Goal: Find specific page/section: Find specific page/section

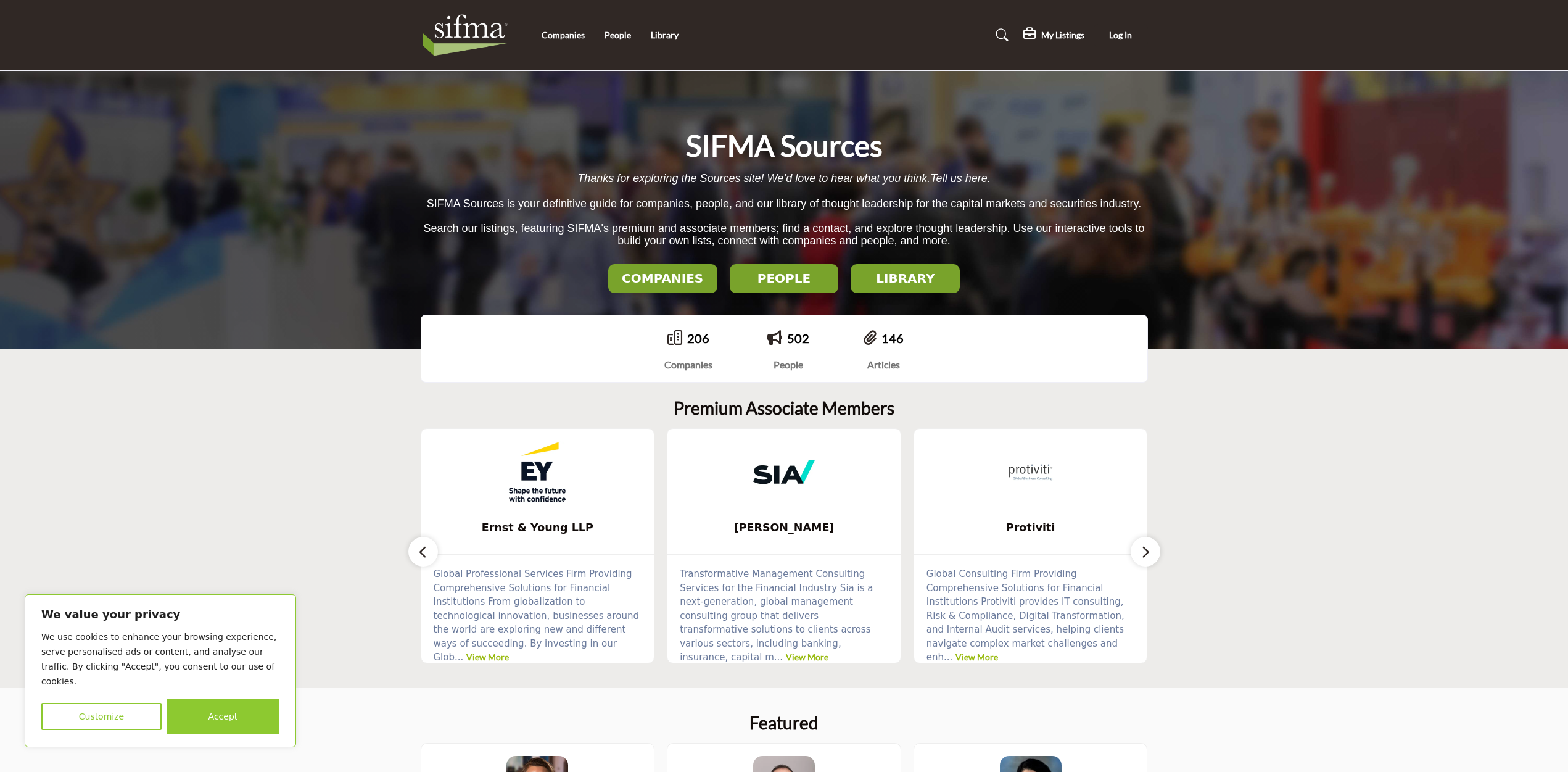
scroll to position [350, 0]
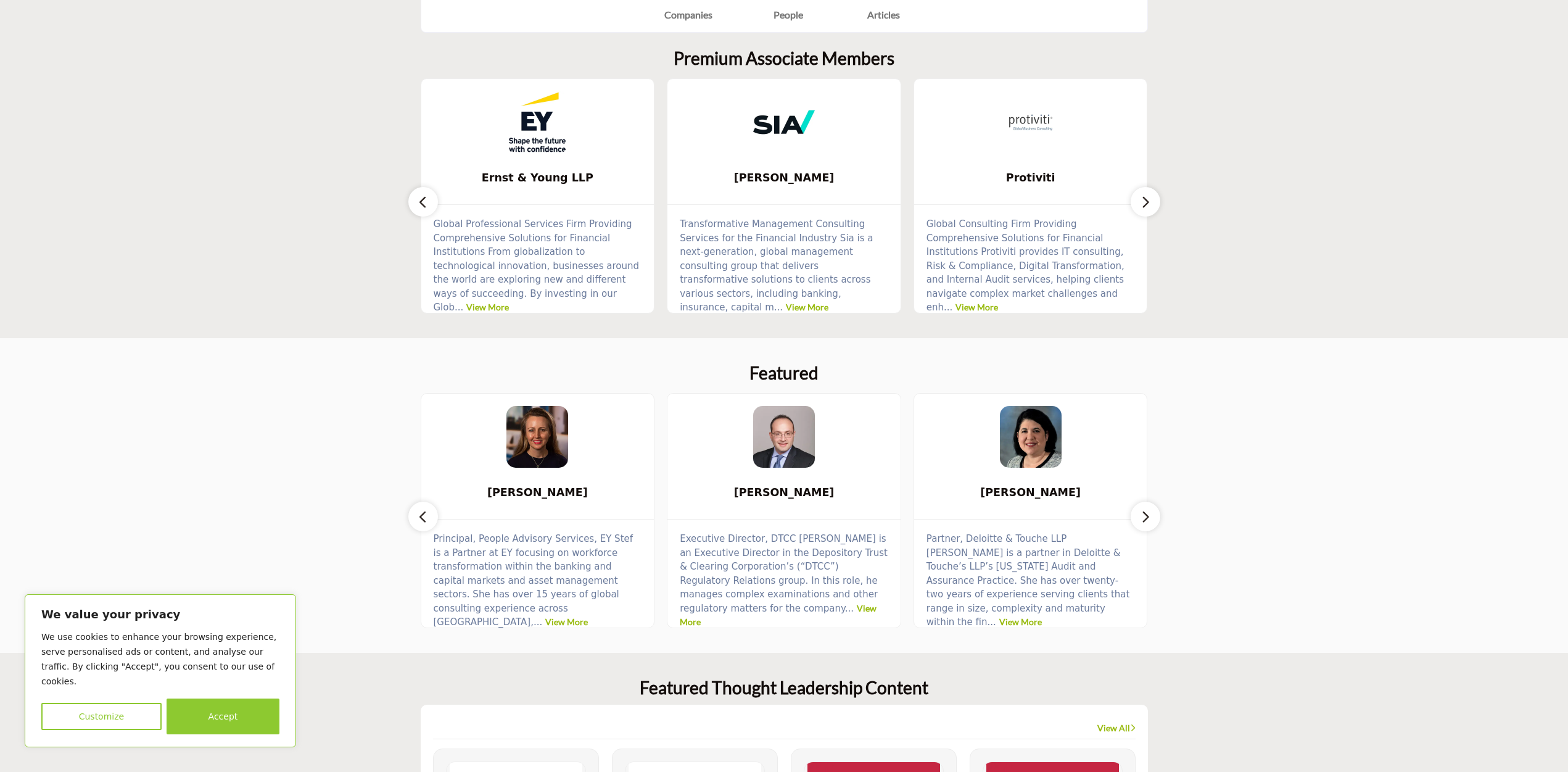
click at [193, 718] on button "Accept" at bounding box center [223, 716] width 113 height 36
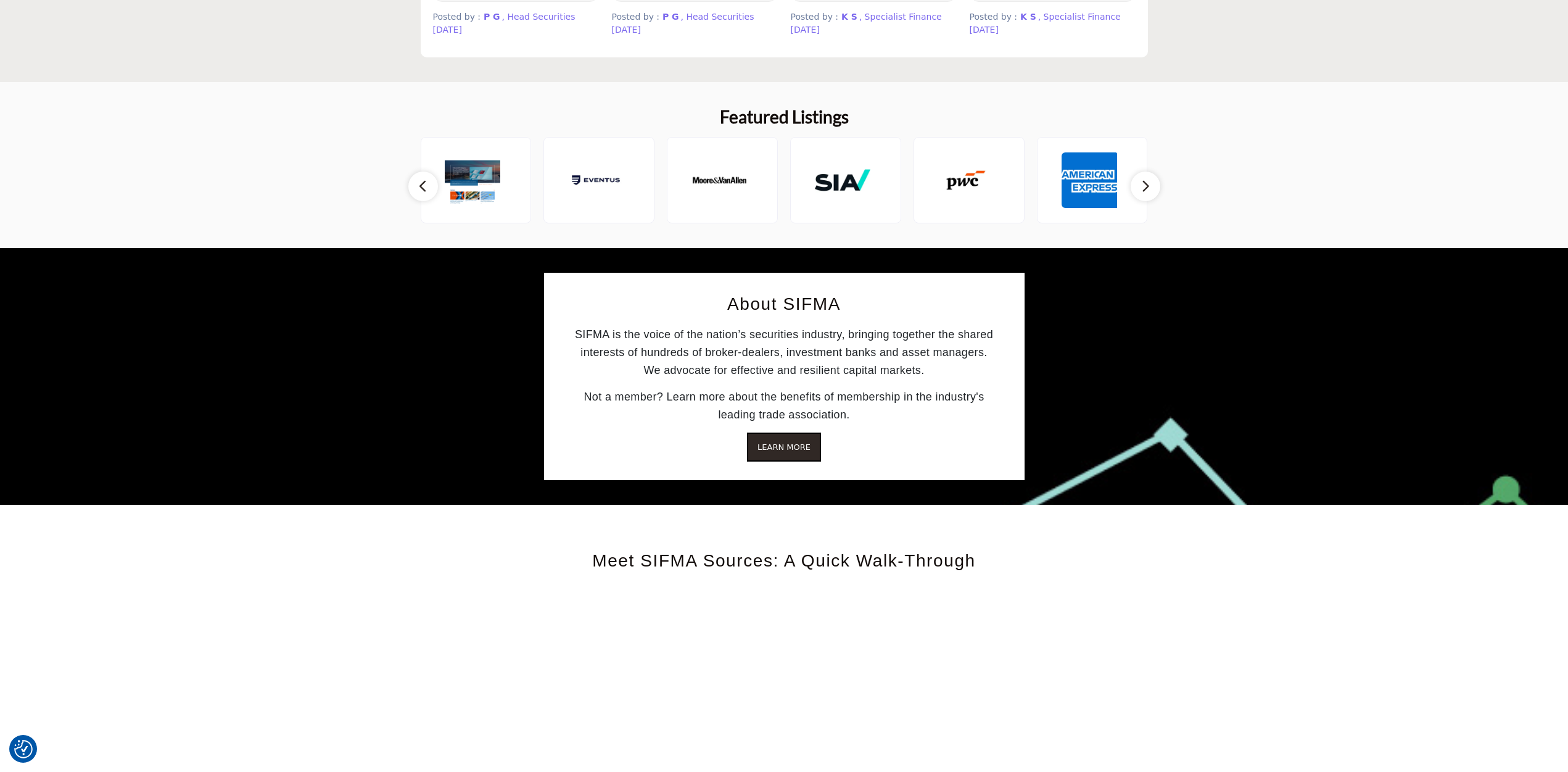
scroll to position [0, 0]
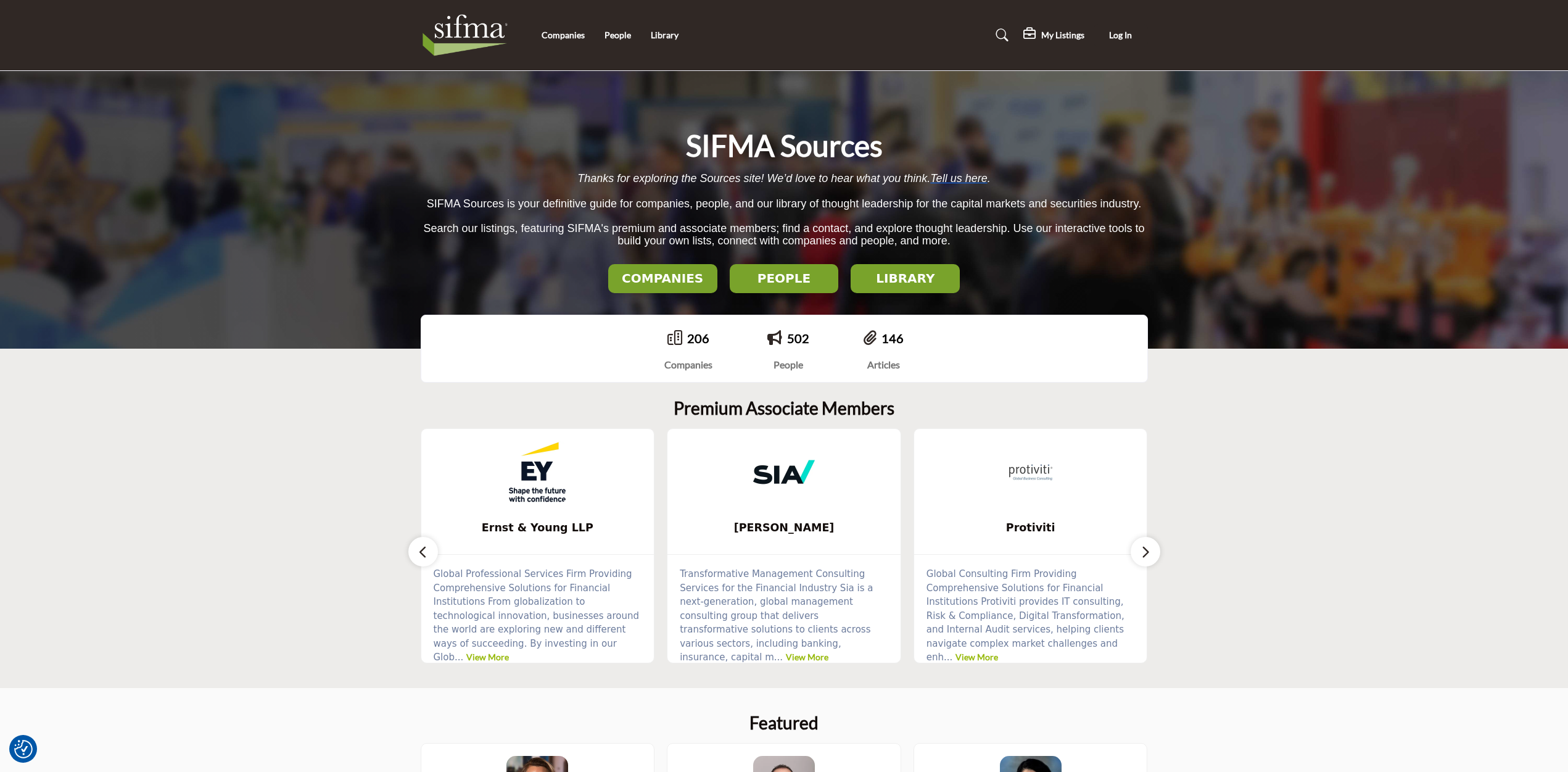
click at [448, 34] on img at bounding box center [469, 35] width 95 height 49
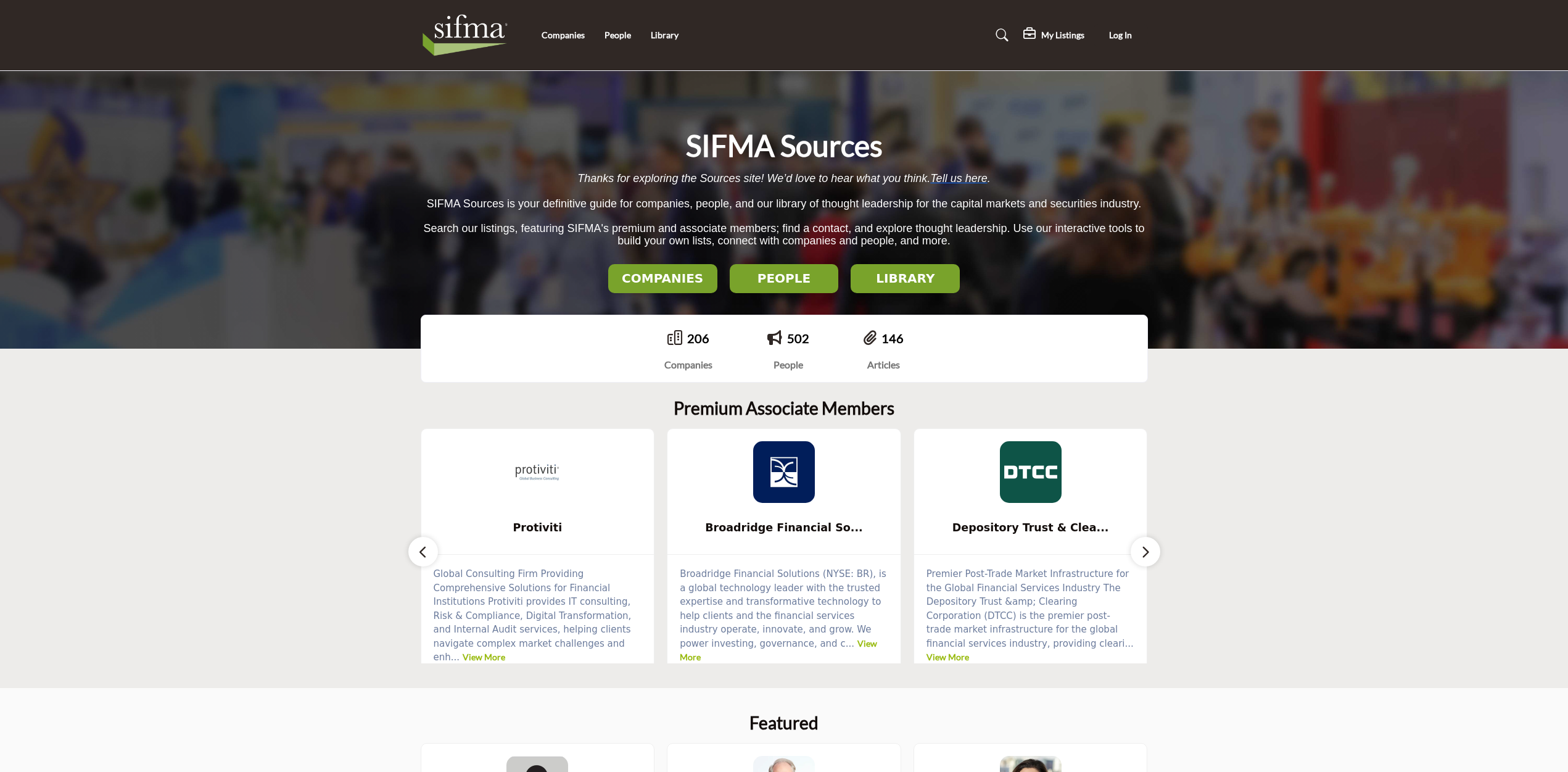
click at [662, 36] on link "Library" at bounding box center [665, 34] width 28 height 10
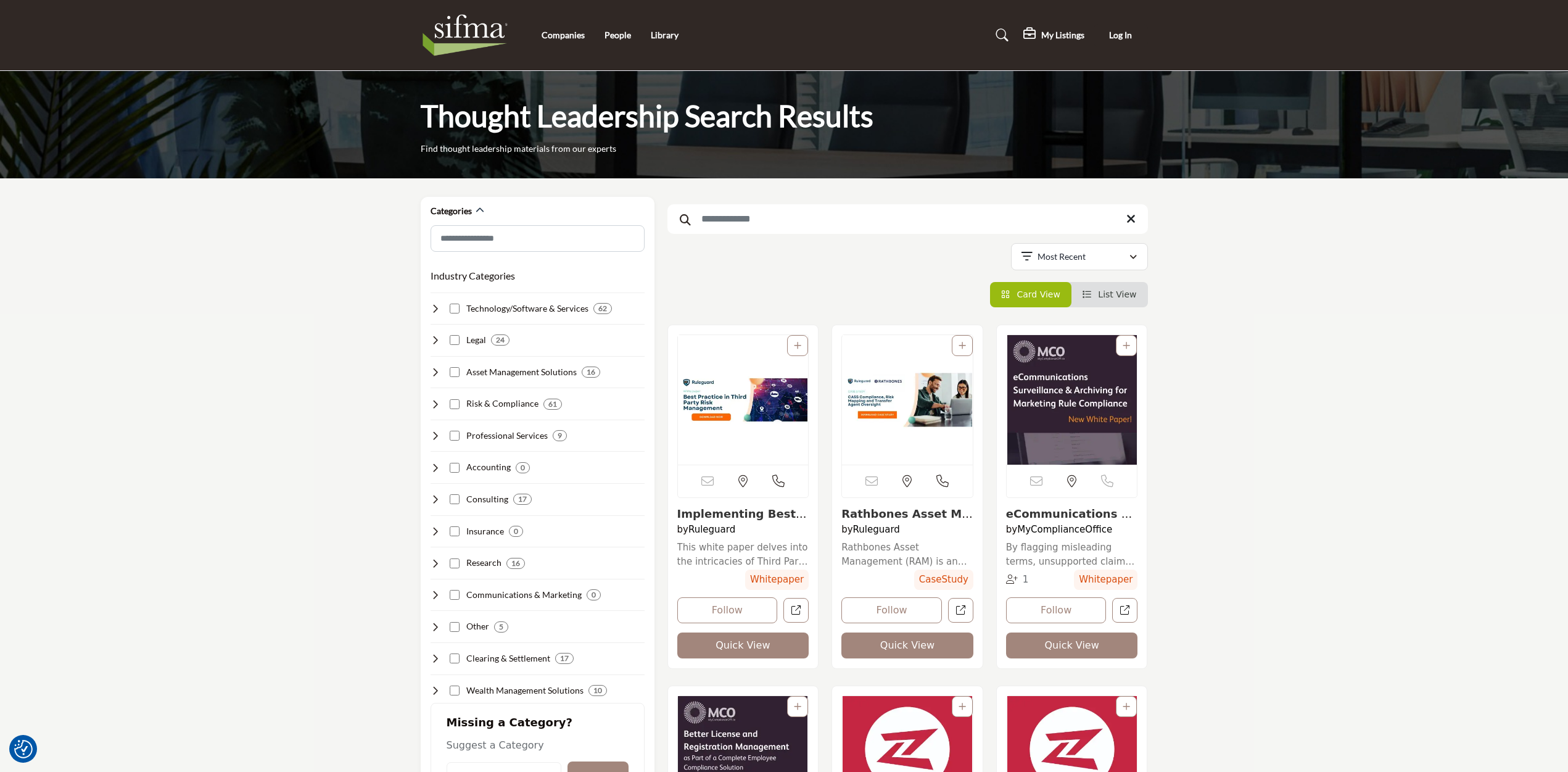
click at [460, 29] on img at bounding box center [469, 35] width 95 height 49
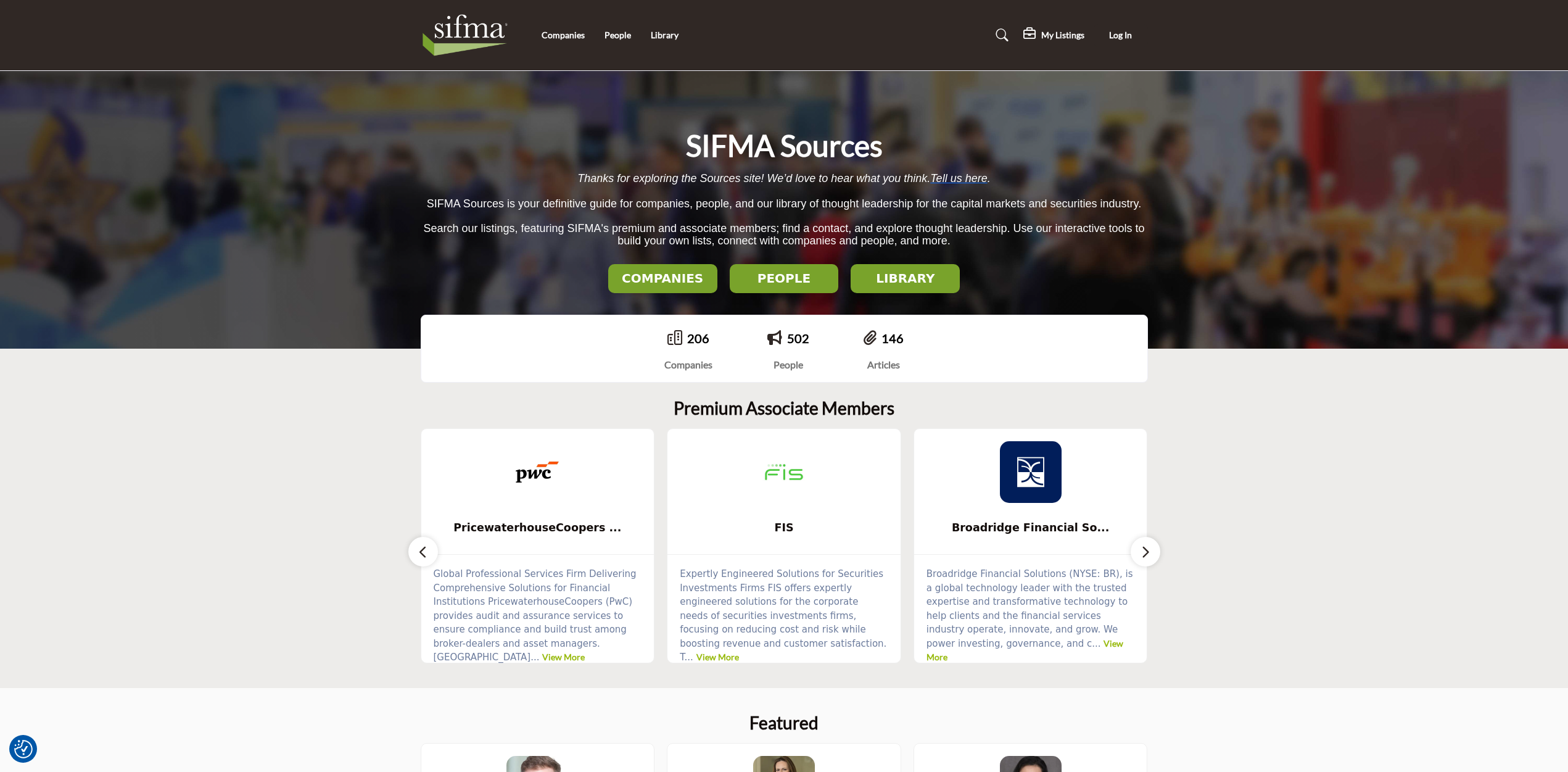
click at [462, 33] on img at bounding box center [469, 35] width 95 height 49
